Goal: Task Accomplishment & Management: Use online tool/utility

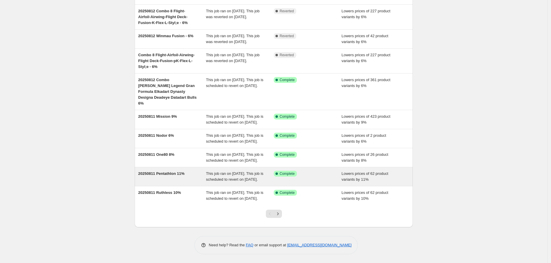
scroll to position [65, 0]
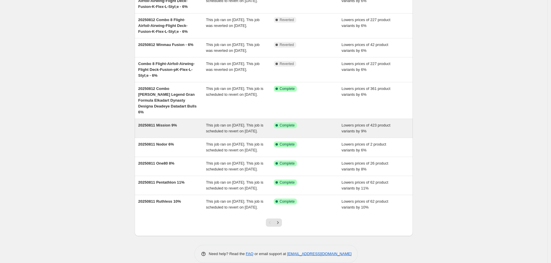
click at [153, 128] on div "20250811 Mission 9%" at bounding box center [172, 128] width 68 height 12
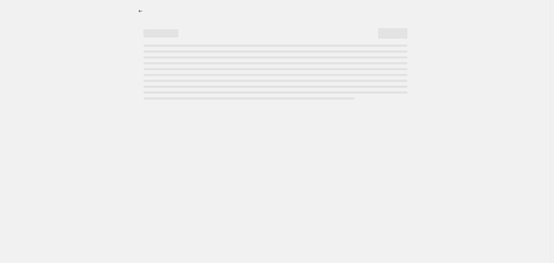
select select "percentage"
select select "no_change"
select select "vendor"
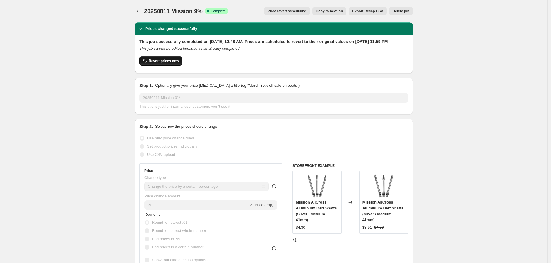
click at [166, 63] on span "Revert prices now" at bounding box center [164, 61] width 30 height 5
checkbox input "false"
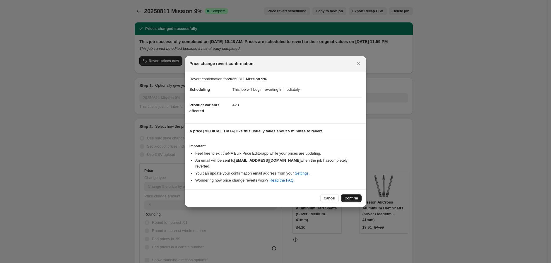
click at [351, 196] on span "Confirm" at bounding box center [351, 198] width 13 height 5
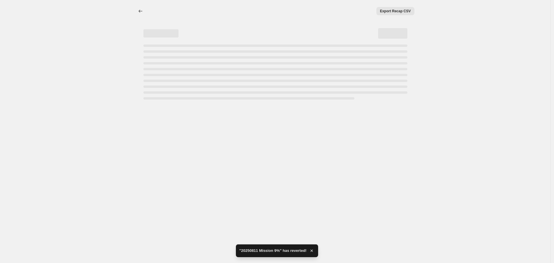
select select "percentage"
select select "no_change"
select select "vendor"
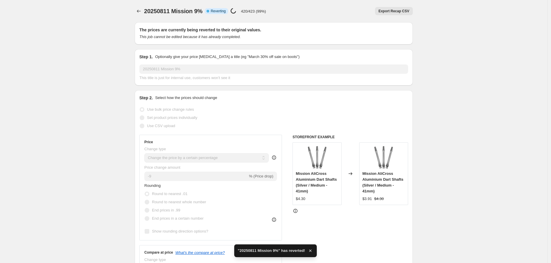
checkbox input "true"
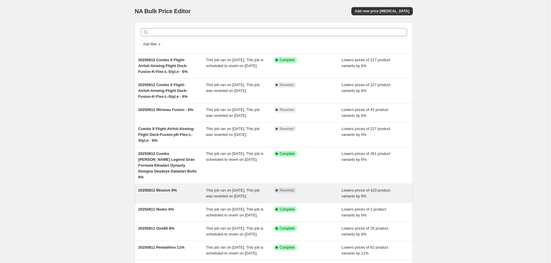
click at [218, 196] on span "This job ran on [DATE]. This job was reverted on [DATE]." at bounding box center [233, 193] width 54 height 10
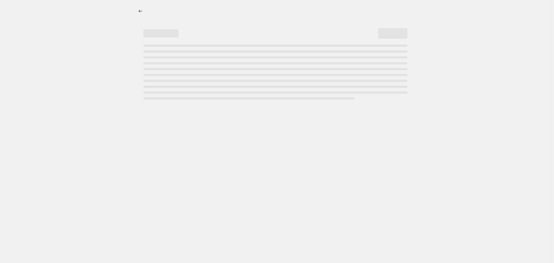
select select "percentage"
select select "no_change"
select select "vendor"
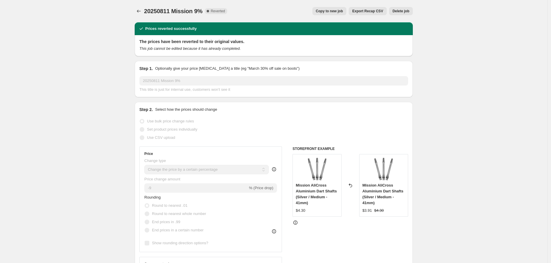
click at [333, 10] on span "Copy to new job" at bounding box center [329, 11] width 27 height 5
select select "percentage"
select select "no_change"
select select "vendor"
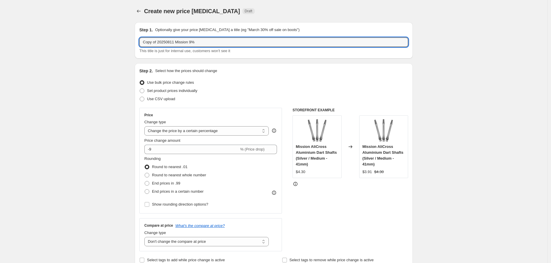
drag, startPoint x: 175, startPoint y: 41, endPoint x: 95, endPoint y: 52, distance: 80.1
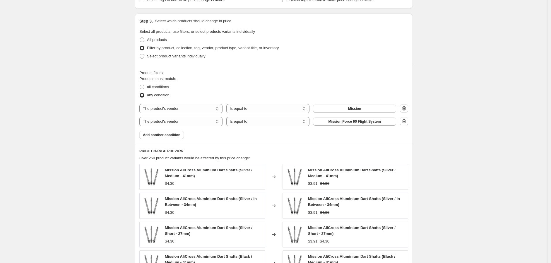
scroll to position [411, 0]
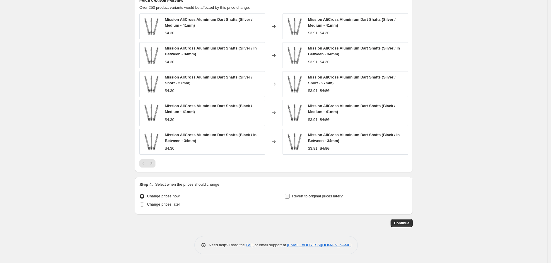
type input "20250814 Mission 9%"
click at [290, 194] on input "Revert to original prices later?" at bounding box center [287, 196] width 5 height 5
checkbox input "true"
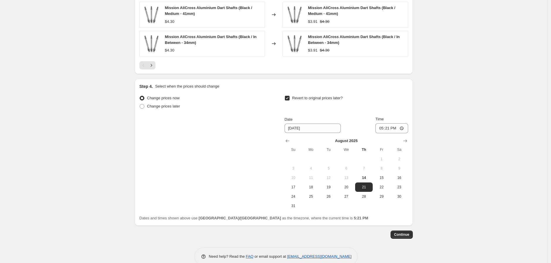
scroll to position [520, 0]
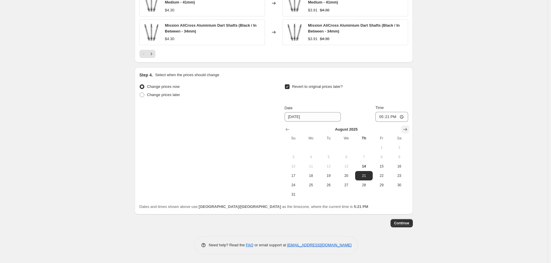
click at [408, 130] on icon "Show next month, September 2025" at bounding box center [405, 129] width 6 height 6
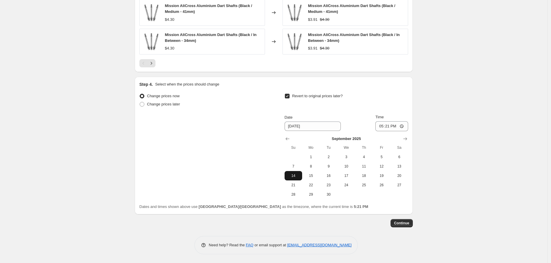
click at [297, 175] on span "14" at bounding box center [293, 175] width 13 height 5
type input "9/14/2025"
click at [406, 127] on input "17:21" at bounding box center [391, 126] width 33 height 10
type input "23:59"
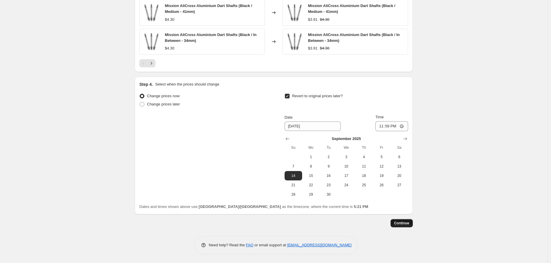
click at [409, 223] on span "Continue" at bounding box center [401, 223] width 15 height 5
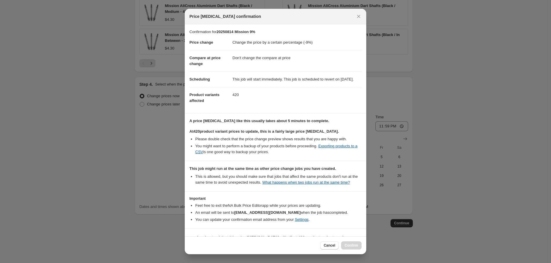
scroll to position [22, 0]
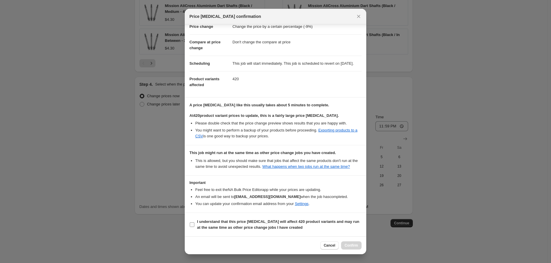
click at [192, 225] on input "I understand that this price change job will affect 420 product variants and ma…" at bounding box center [192, 224] width 5 height 5
checkbox input "true"
click at [348, 245] on span "Confirm" at bounding box center [351, 245] width 13 height 5
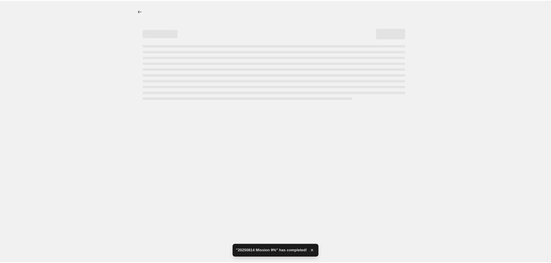
select select "percentage"
select select "no_change"
select select "vendor"
